Goal: Obtain resource: Obtain resource

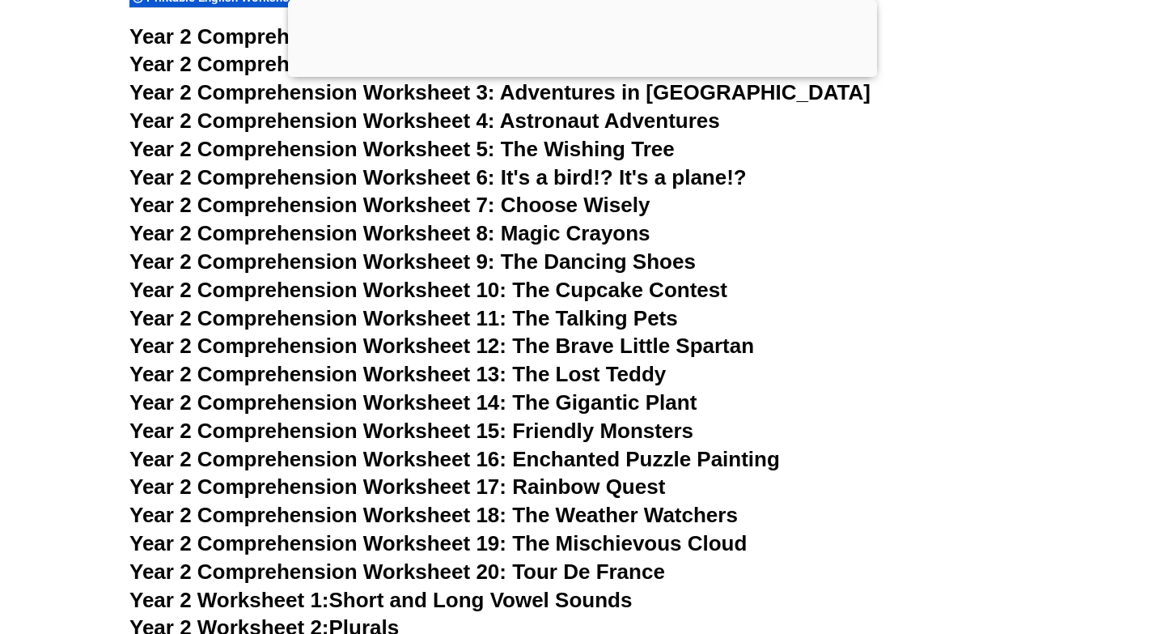
scroll to position [4228, 0]
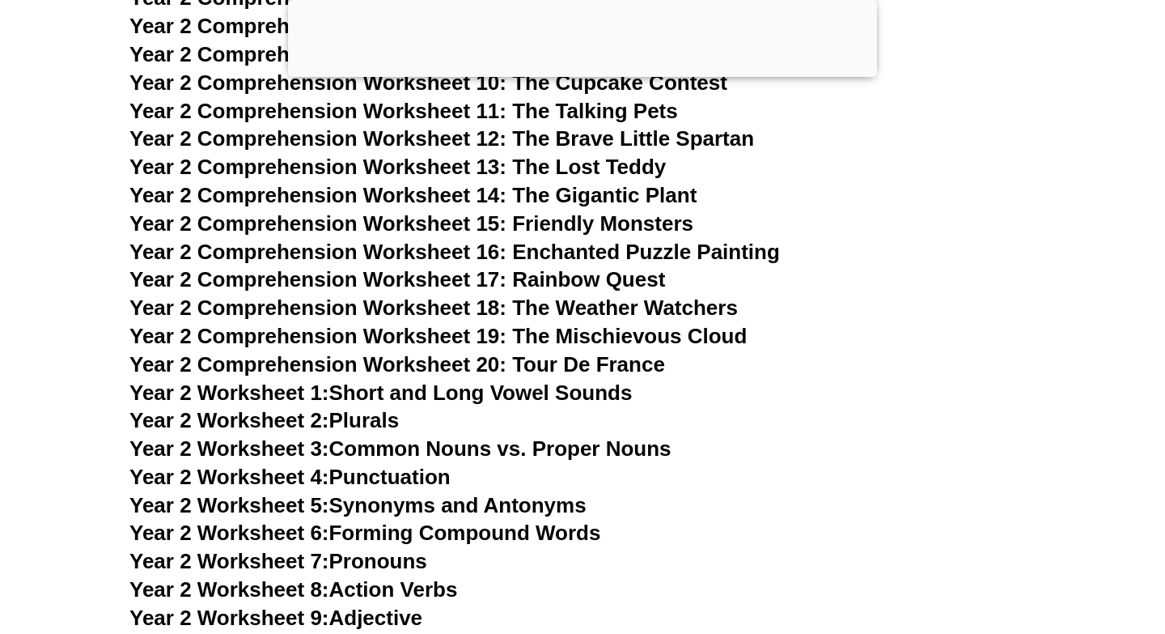
click at [512, 334] on span "Year 2 Comprehension Worksheet 19: The Mischievous Cloud" at bounding box center [437, 336] width 617 height 24
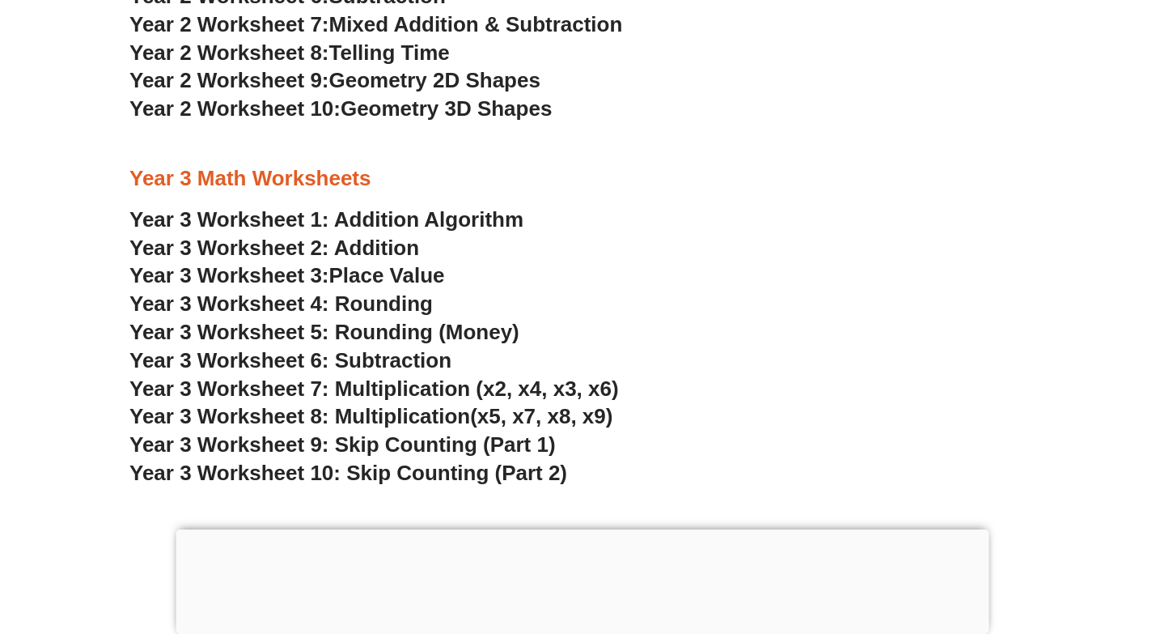
scroll to position [2116, 0]
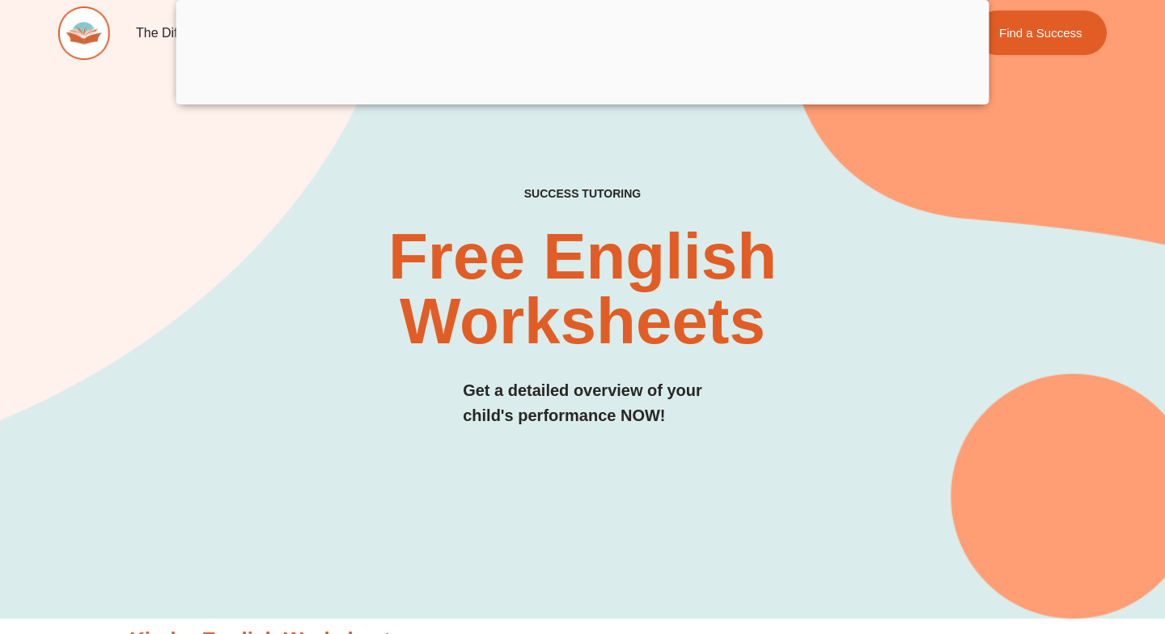
scroll to position [9036, 0]
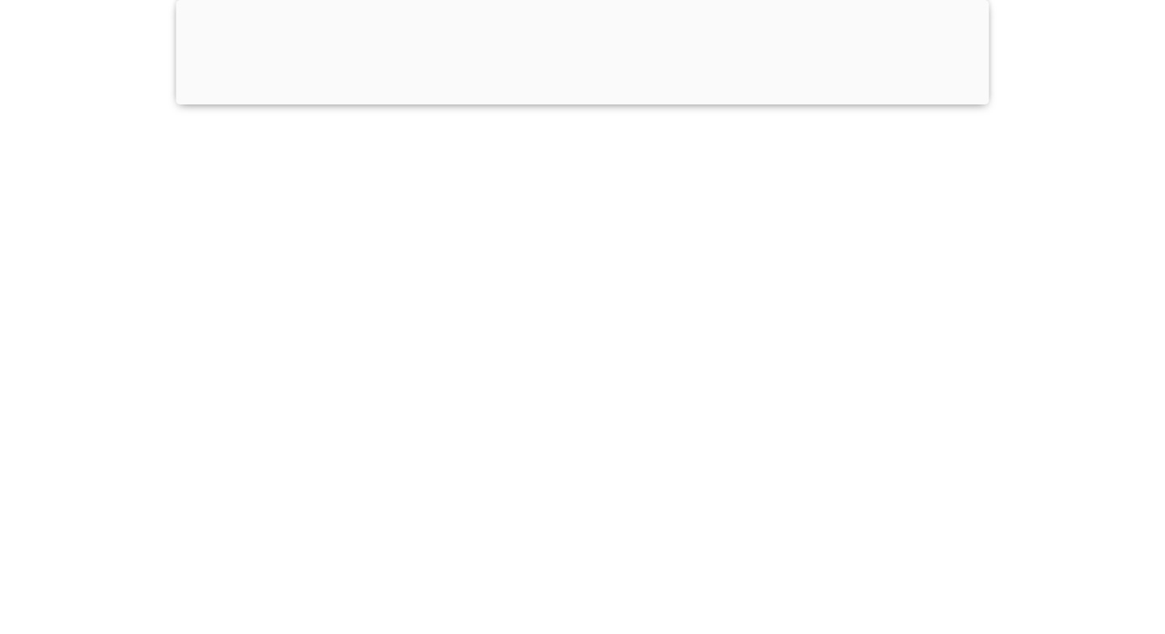
scroll to position [9036, 0]
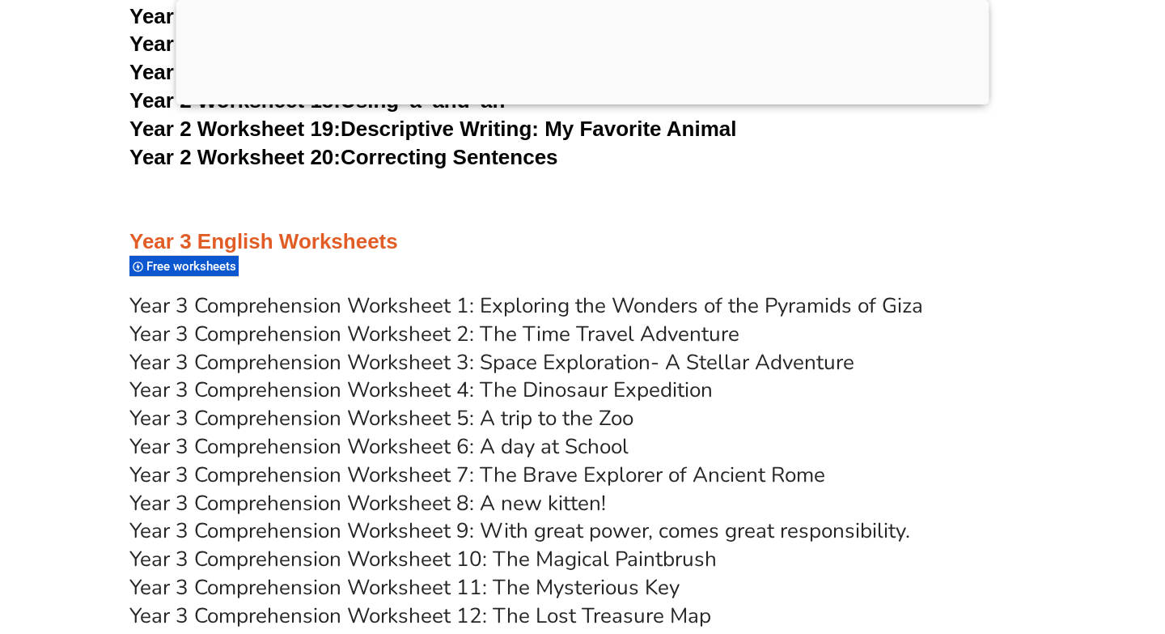
scroll to position [5158, 0]
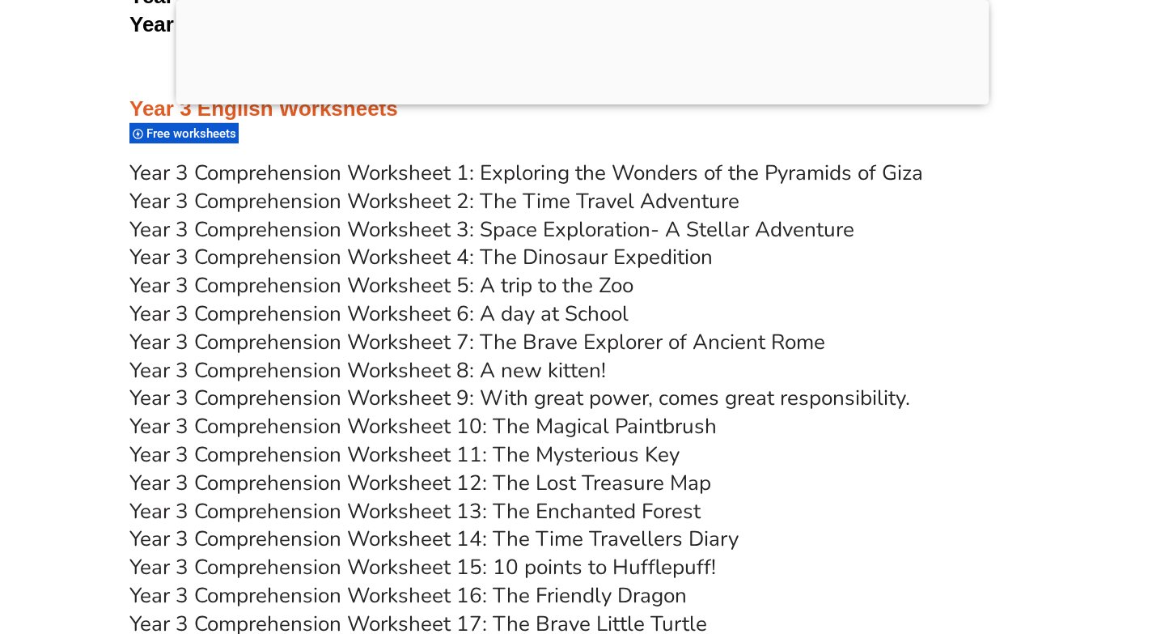
click at [503, 415] on link "Year 3 Comprehension Worksheet 10: The Magical Paintbrush" at bounding box center [423, 426] width 588 height 28
